Goal: Check status: Check status

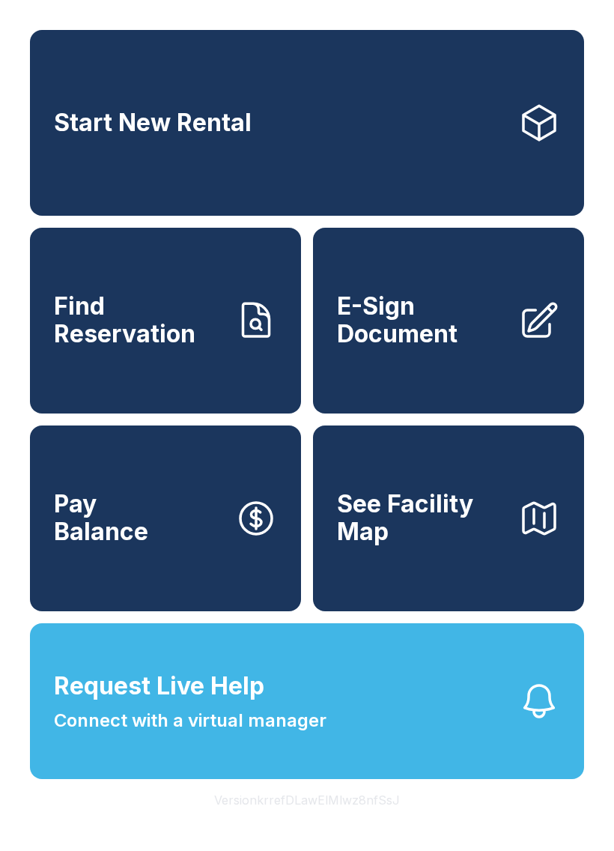
click at [167, 333] on span "Find Reservation" at bounding box center [138, 320] width 169 height 55
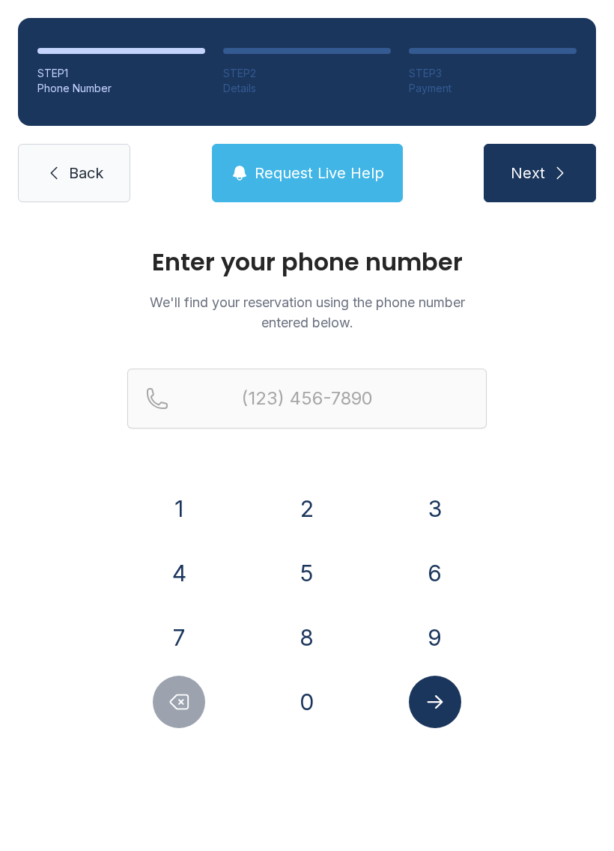
click at [312, 502] on button "2" at bounding box center [307, 508] width 52 height 52
click at [181, 504] on button "1" at bounding box center [179, 508] width 52 height 52
click at [184, 619] on button "7" at bounding box center [179, 637] width 52 height 52
click at [447, 501] on button "3" at bounding box center [435, 508] width 52 height 52
click at [180, 577] on button "4" at bounding box center [179, 573] width 52 height 52
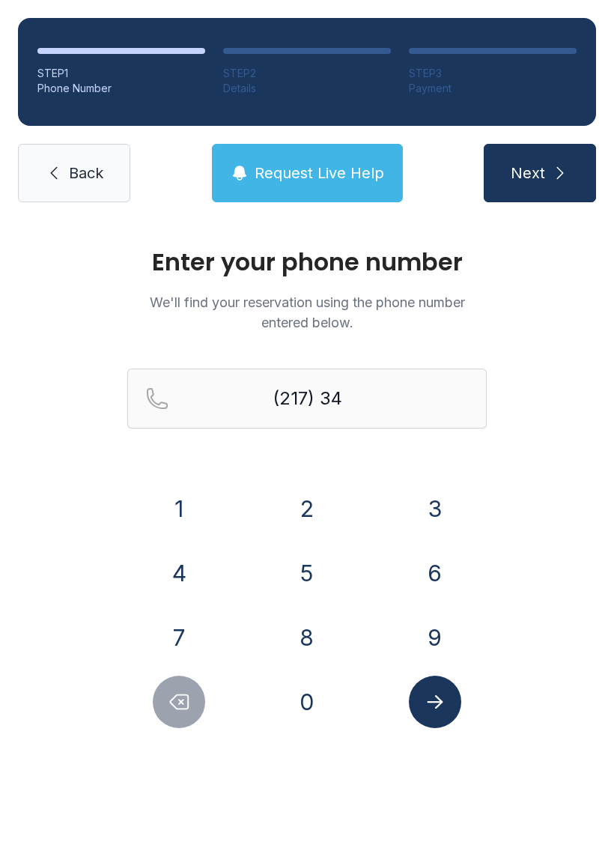
click at [188, 502] on button "1" at bounding box center [179, 508] width 52 height 52
click at [441, 499] on button "3" at bounding box center [435, 508] width 52 height 52
click at [307, 564] on button "5" at bounding box center [307, 573] width 52 height 52
click at [181, 578] on button "4" at bounding box center [179, 573] width 52 height 52
click at [182, 635] on button "7" at bounding box center [179, 637] width 52 height 52
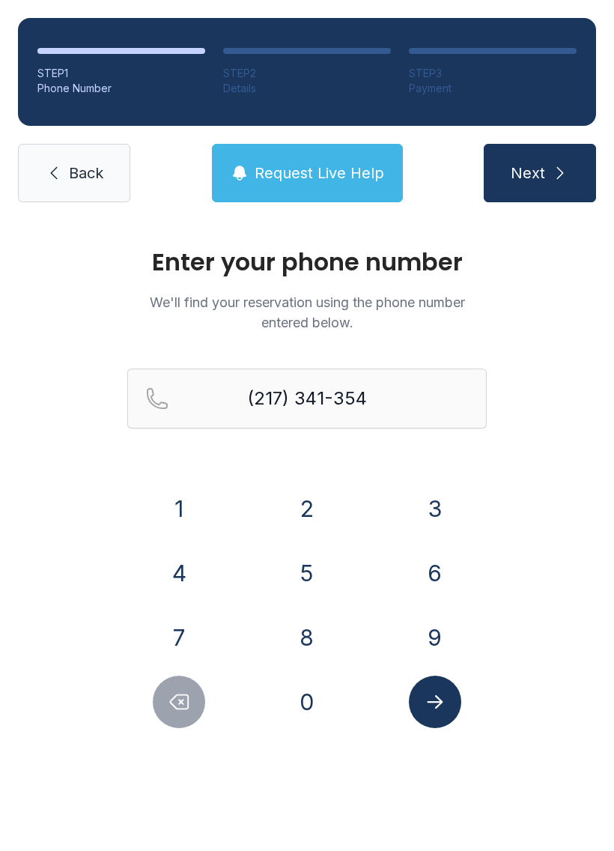
type input "[PHONE_NUMBER]"
click at [437, 703] on icon "Submit lookup form" at bounding box center [435, 701] width 22 height 22
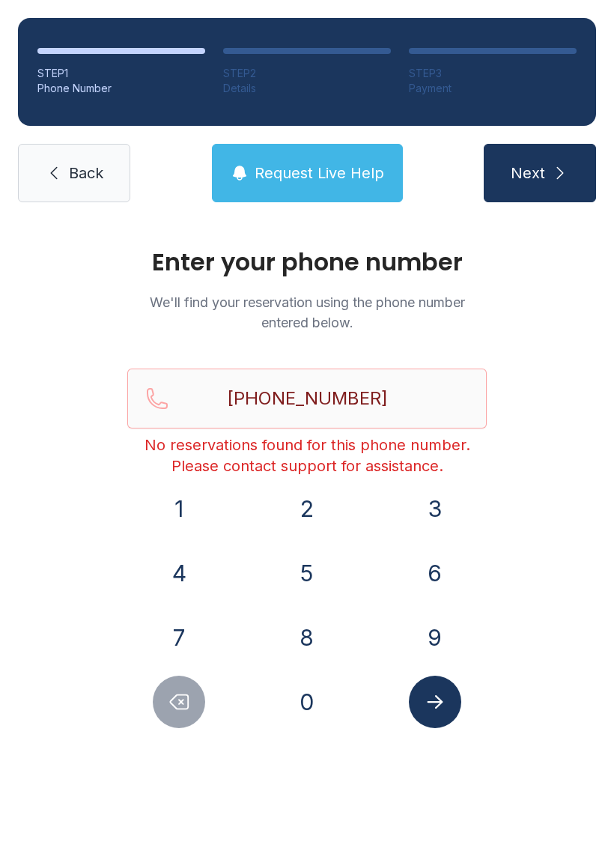
click at [338, 166] on span "Request Live Help" at bounding box center [320, 173] width 130 height 21
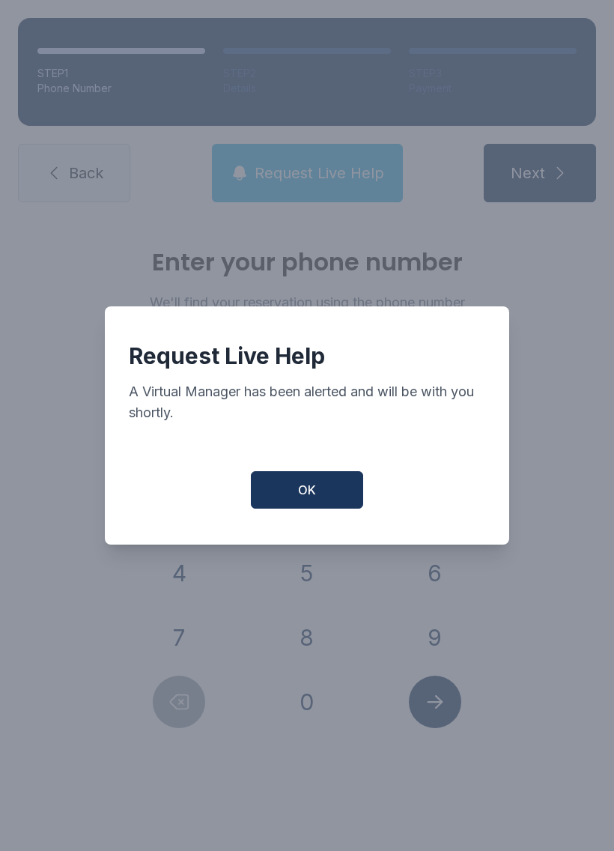
click at [309, 488] on button "OK" at bounding box center [307, 489] width 112 height 37
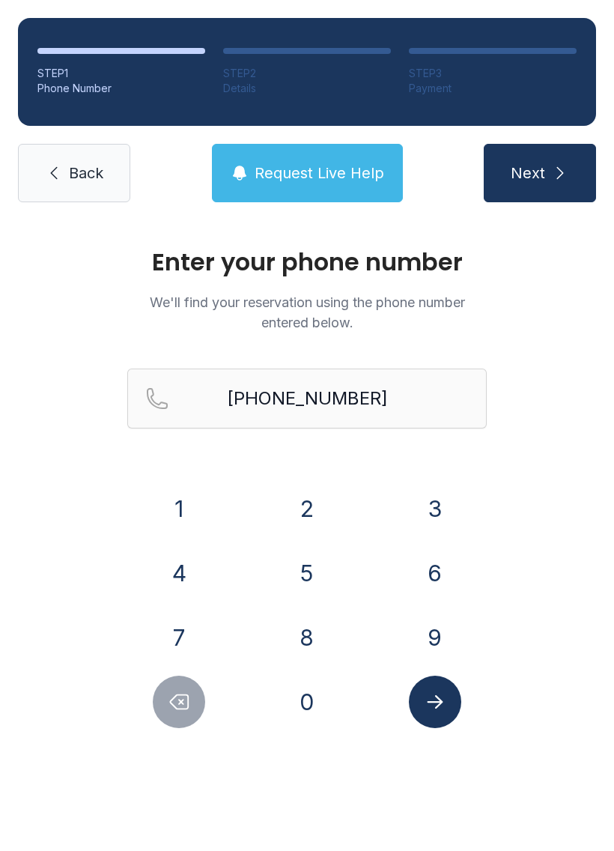
click at [320, 649] on button "8" at bounding box center [307, 637] width 52 height 52
click at [306, 719] on button "0" at bounding box center [307, 701] width 52 height 52
click at [177, 586] on button "4" at bounding box center [179, 573] width 52 height 52
click at [70, 172] on span "Back" at bounding box center [86, 173] width 34 height 21
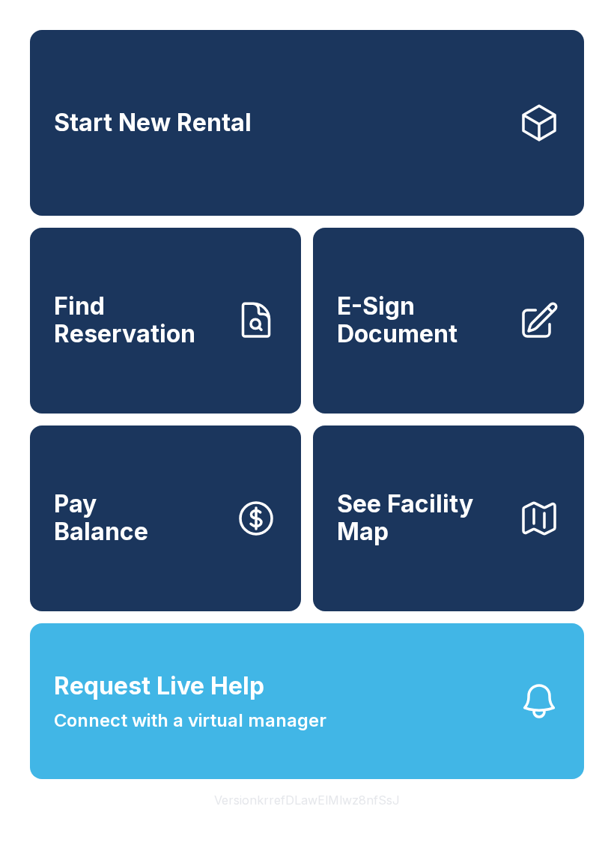
click at [134, 545] on span "Pay Balance" at bounding box center [101, 517] width 94 height 55
